Goal: Task Accomplishment & Management: Complete application form

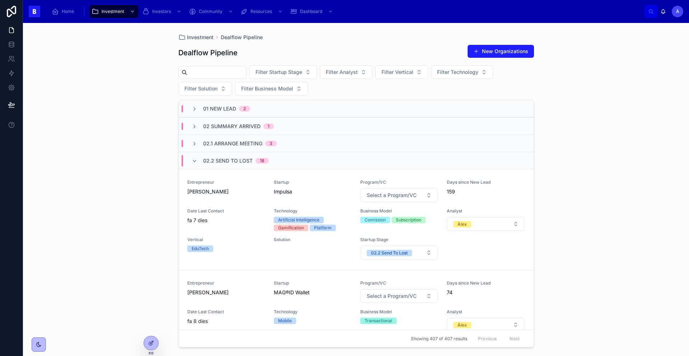
click at [218, 158] on span "02.2 Send To Lost" at bounding box center [228, 160] width 50 height 7
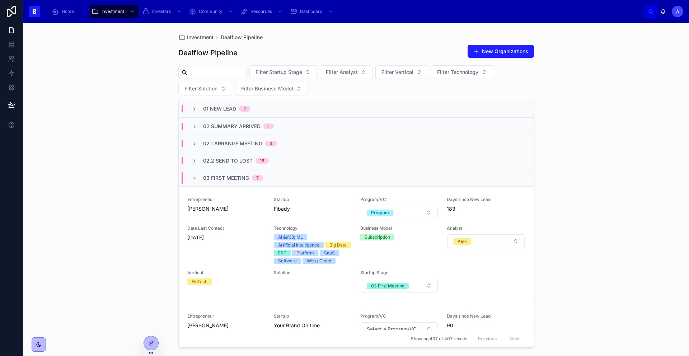
click at [208, 142] on span "02.1 Arrange Meeting" at bounding box center [232, 143] width 59 height 7
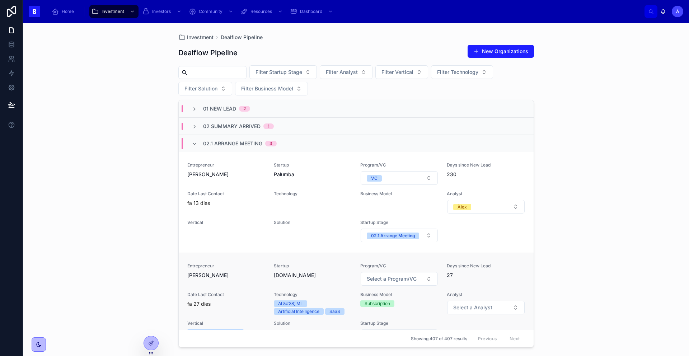
click at [231, 292] on span "Date Last Contact" at bounding box center [226, 295] width 78 height 6
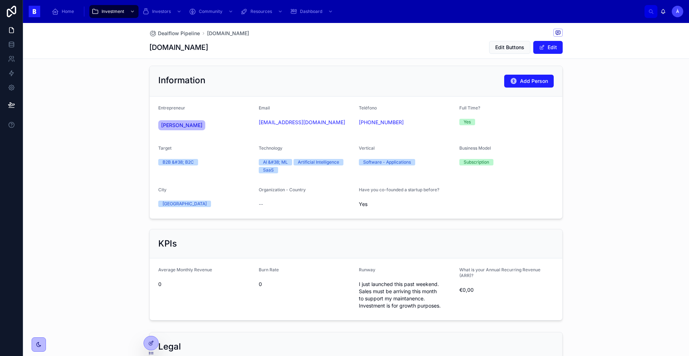
scroll to position [434, 0]
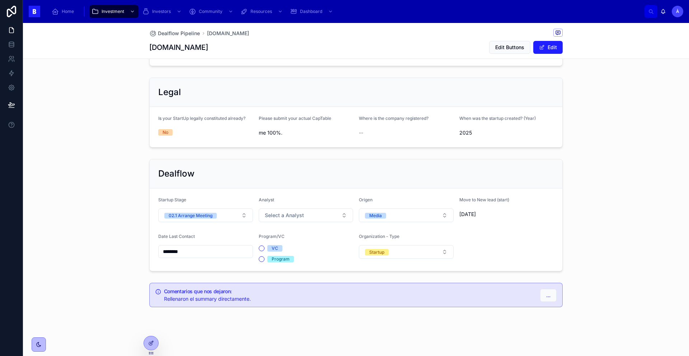
click at [199, 257] on div "********" at bounding box center [205, 251] width 95 height 13
click at [199, 254] on input "********" at bounding box center [206, 251] width 94 height 10
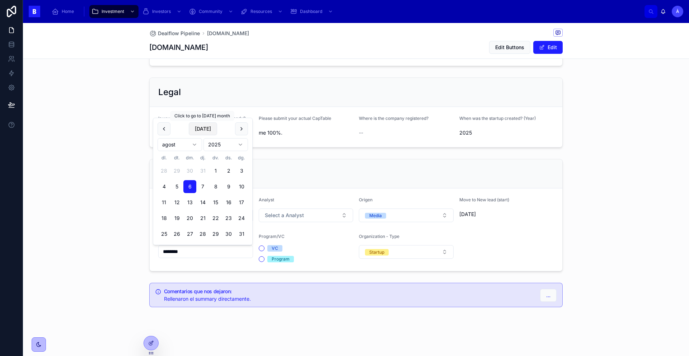
click at [198, 127] on button "[DATE]" at bounding box center [203, 128] width 28 height 13
type input "********"
click at [130, 207] on div "Dealflow Startup Stage 02.1 Arrange Meeting Analyst Select a Analyst Origen Med…" at bounding box center [356, 215] width 666 height 118
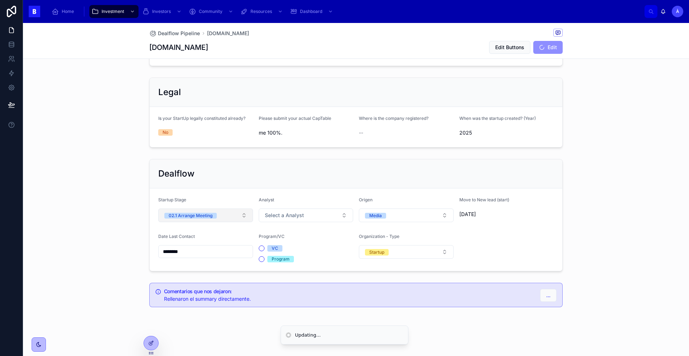
click at [191, 215] on div "02.1 Arrange Meeting" at bounding box center [191, 216] width 44 height 6
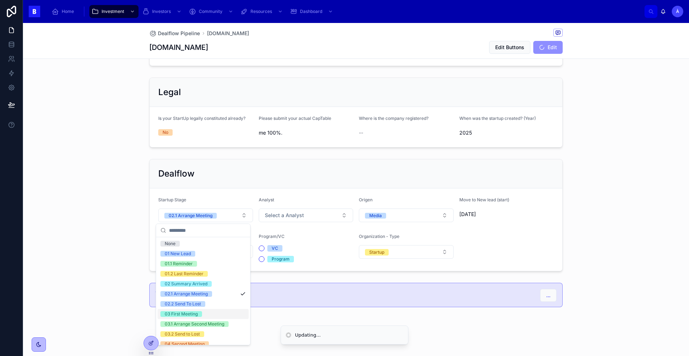
click at [186, 310] on div "03 First Meeting" at bounding box center [203, 314] width 91 height 10
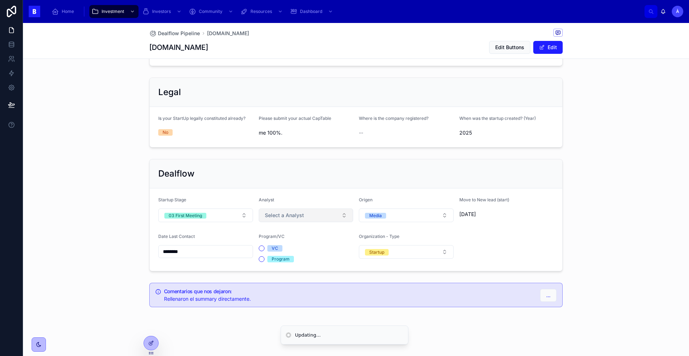
click at [284, 209] on button "Select a Analyst" at bounding box center [306, 215] width 95 height 14
click at [270, 272] on div "Àlex" at bounding box center [269, 274] width 9 height 6
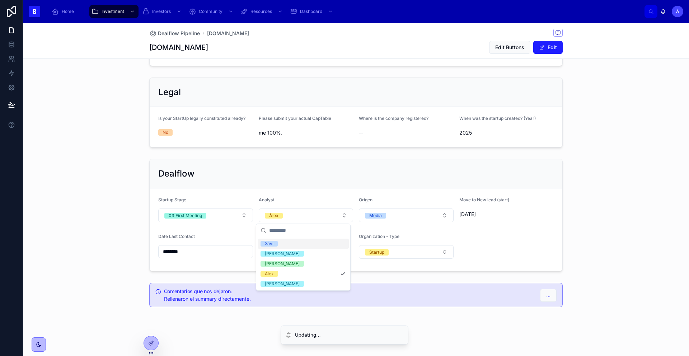
click at [254, 175] on div "Dealflow" at bounding box center [355, 173] width 395 height 11
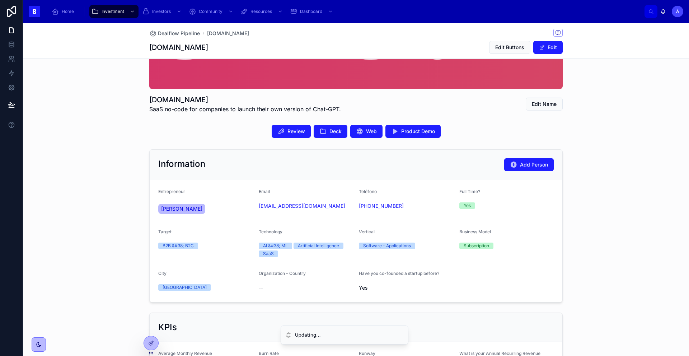
scroll to position [62, 0]
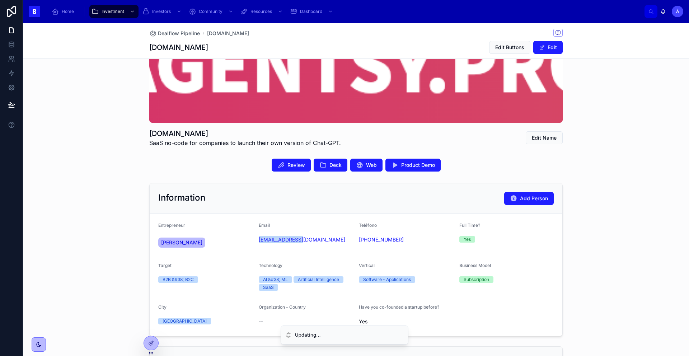
drag, startPoint x: 304, startPoint y: 252, endPoint x: 255, endPoint y: 242, distance: 50.4
click at [255, 242] on form "Entrepreneur [PERSON_NAME] Email [EMAIL_ADDRESS][DOMAIN_NAME] Teléfono [PHONE_N…" at bounding box center [356, 275] width 413 height 122
copy link "[EMAIL_ADDRESS][DOMAIN_NAME]"
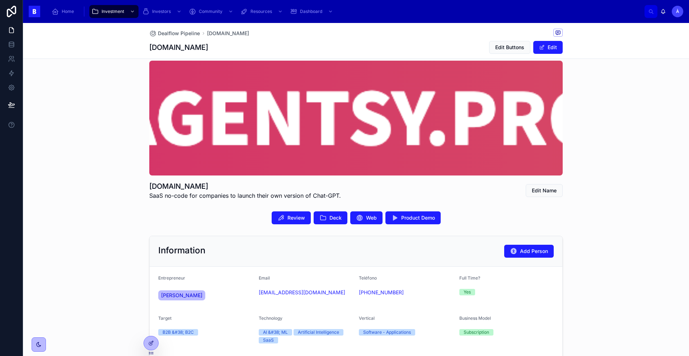
scroll to position [0, 0]
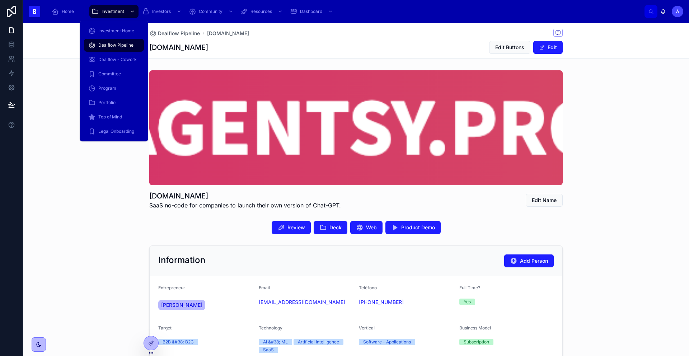
click at [133, 11] on icon "scrollable content" at bounding box center [132, 11] width 3 height 1
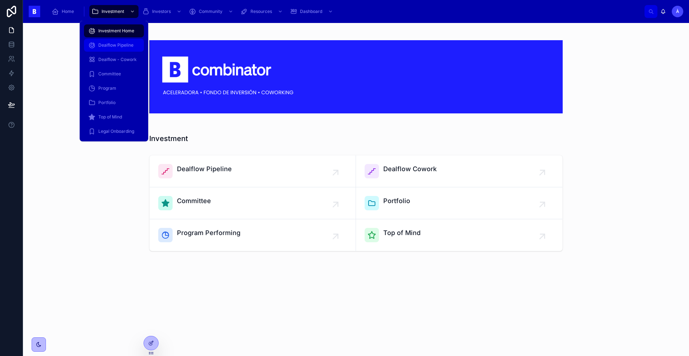
click at [122, 39] on div "Dealflow Pipeline" at bounding box center [113, 44] width 51 height 11
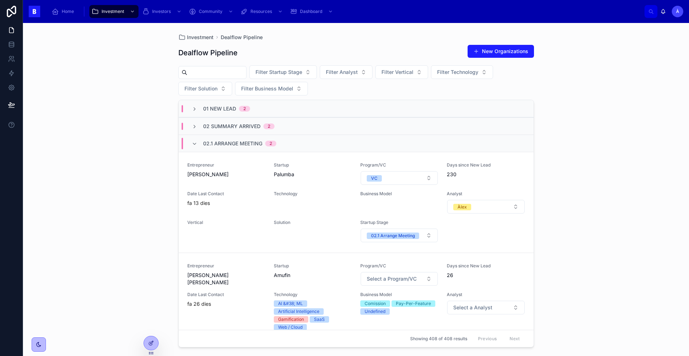
click at [226, 282] on div "Entrepreneur [PERSON_NAME] [PERSON_NAME]" at bounding box center [226, 274] width 78 height 23
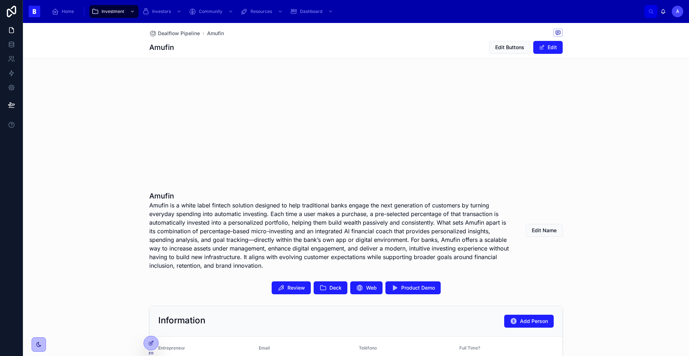
scroll to position [509, 0]
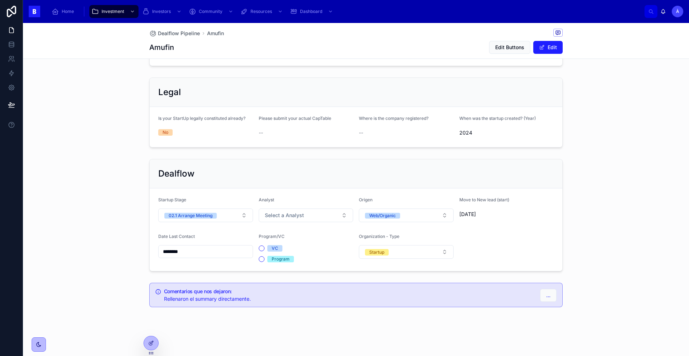
click at [197, 259] on div "Date Last Contact ********" at bounding box center [205, 248] width 95 height 29
click at [198, 258] on div "********" at bounding box center [205, 251] width 95 height 13
click at [201, 250] on input "********" at bounding box center [206, 251] width 94 height 10
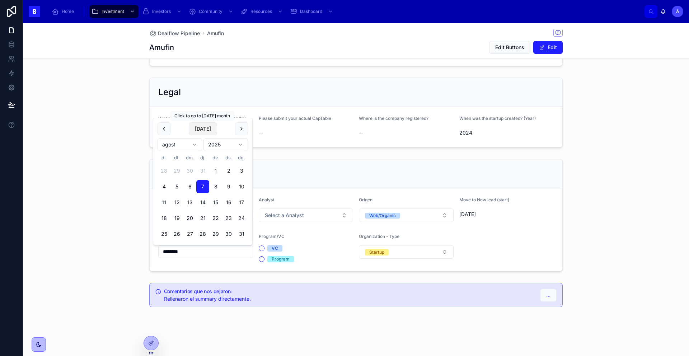
click at [201, 130] on button "[DATE]" at bounding box center [203, 128] width 28 height 13
type input "********"
click at [279, 215] on span "Select a Analyst" at bounding box center [284, 215] width 39 height 7
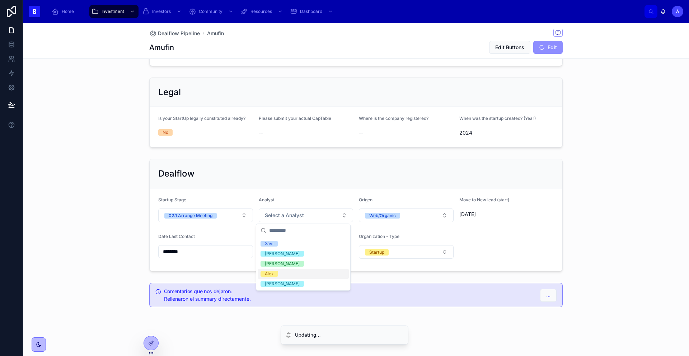
click at [271, 273] on div "Àlex" at bounding box center [269, 274] width 9 height 6
click at [223, 219] on button "02.1 Arrange Meeting" at bounding box center [205, 215] width 95 height 14
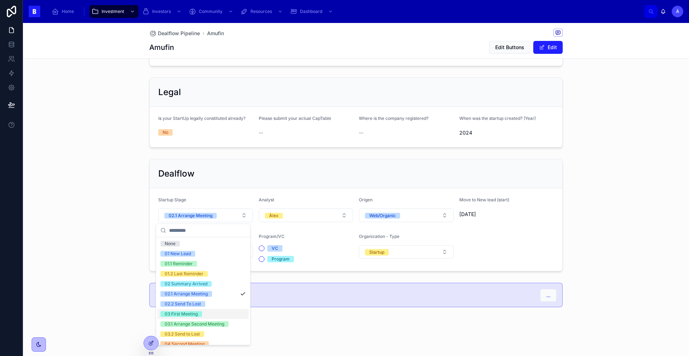
drag, startPoint x: 203, startPoint y: 324, endPoint x: 201, endPoint y: 316, distance: 7.4
click at [201, 316] on div "03 First Meeting" at bounding box center [203, 314] width 91 height 10
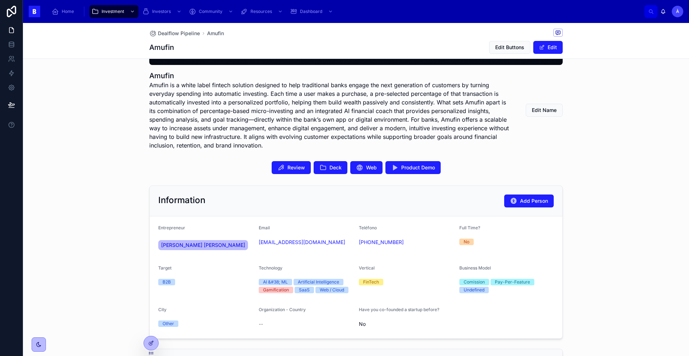
scroll to position [222, 0]
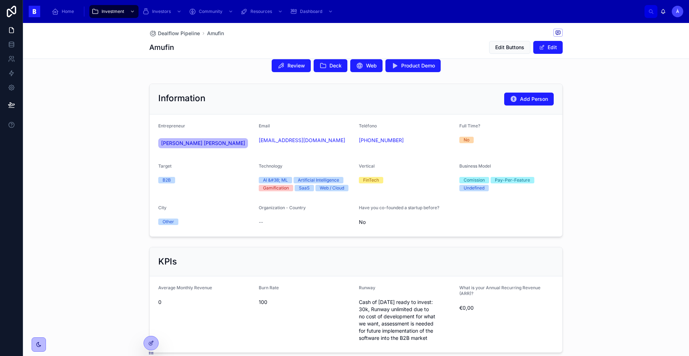
drag, startPoint x: 320, startPoint y: 146, endPoint x: 255, endPoint y: 143, distance: 64.7
click at [255, 143] on form "Entrepreneur [PERSON_NAME] [PERSON_NAME] Email [EMAIL_ADDRESS][DOMAIN_NAME] Tel…" at bounding box center [356, 175] width 413 height 122
copy link "[EMAIL_ADDRESS][DOMAIN_NAME]"
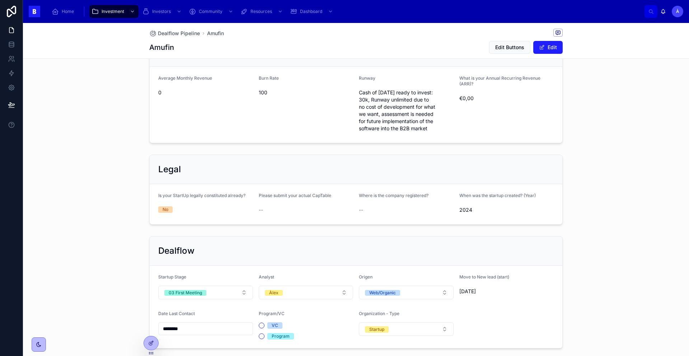
scroll to position [509, 0]
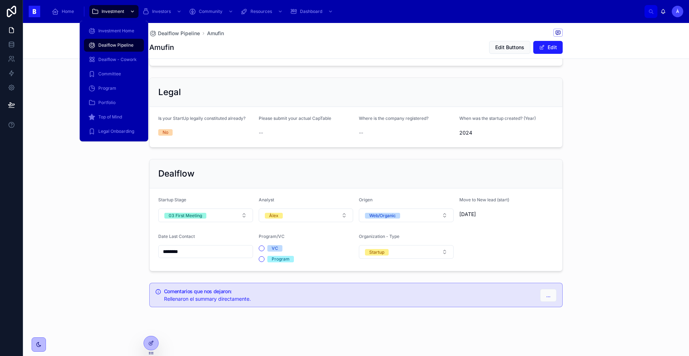
click at [127, 14] on div "scrollable content" at bounding box center [131, 11] width 9 height 11
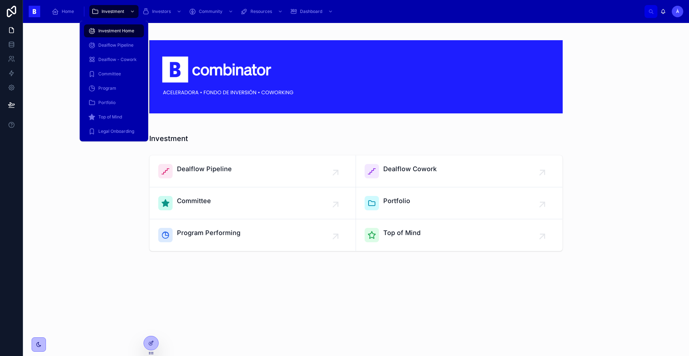
click at [120, 37] on div "Investment Home" at bounding box center [114, 31] width 69 height 14
click at [119, 43] on span "Dealflow Pipeline" at bounding box center [115, 45] width 35 height 6
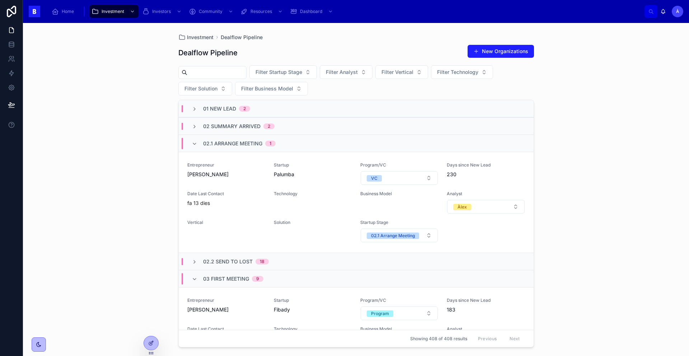
click at [227, 145] on span "02.1 Arrange Meeting" at bounding box center [232, 143] width 59 height 7
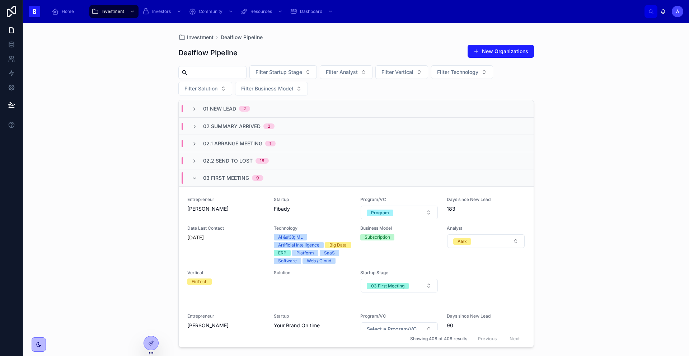
click at [220, 174] on span "03 First Meeting" at bounding box center [226, 177] width 46 height 7
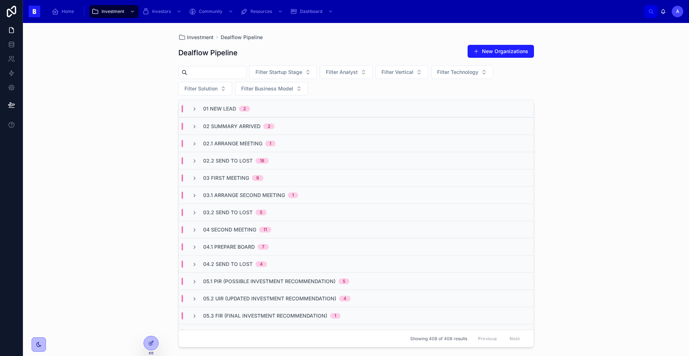
click at [226, 164] on div "02.2 Send To Lost 18" at bounding box center [356, 160] width 355 height 17
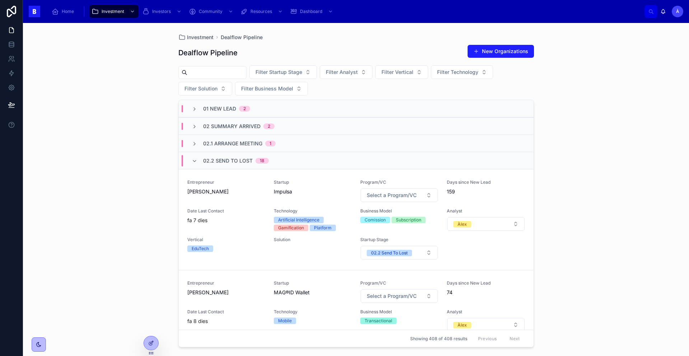
click at [226, 164] on div "02.2 Send To Lost 18" at bounding box center [236, 160] width 66 height 11
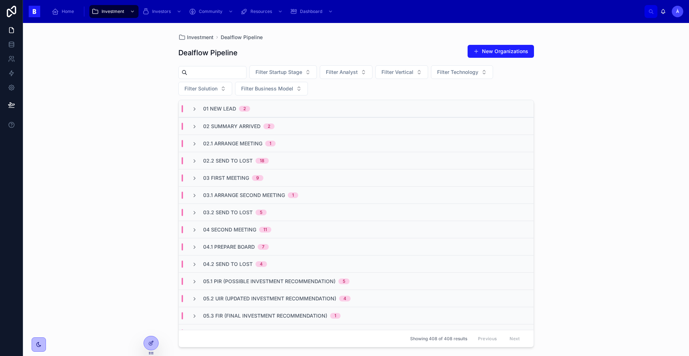
scroll to position [4, 0]
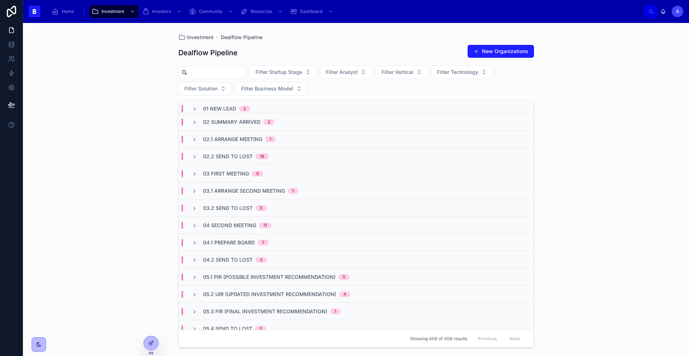
click at [237, 215] on div "03.2 Send to Lost 5" at bounding box center [356, 207] width 355 height 17
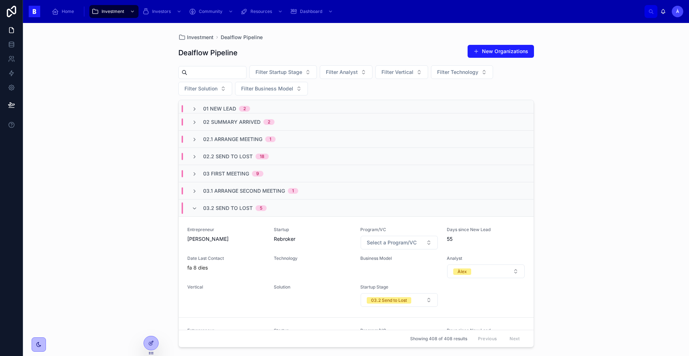
click at [240, 211] on span "03.2 Send to Lost" at bounding box center [228, 207] width 50 height 7
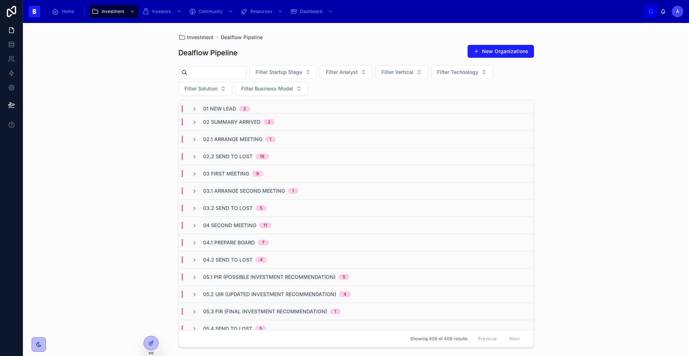
click at [240, 211] on span "03.2 Send to Lost" at bounding box center [228, 207] width 50 height 7
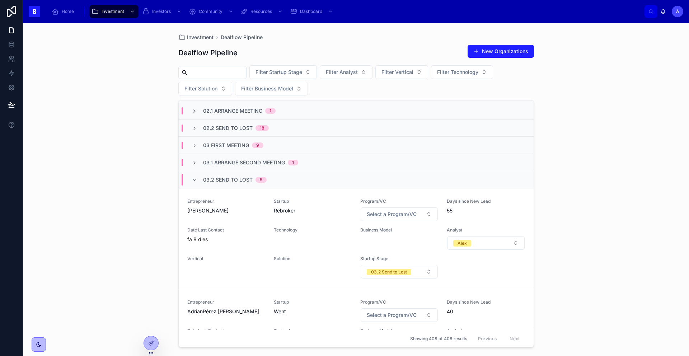
scroll to position [0, 0]
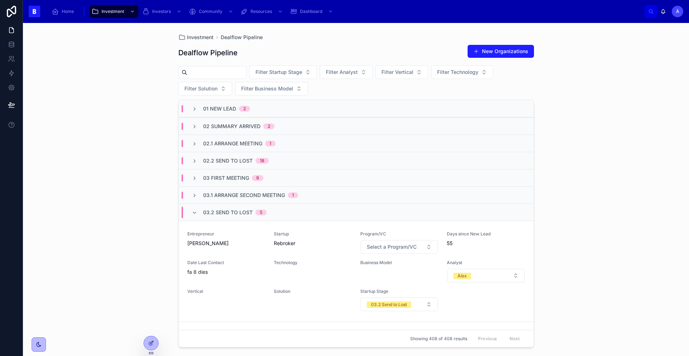
click at [236, 213] on span "03.2 Send to Lost" at bounding box center [228, 212] width 50 height 7
